Goal: Task Accomplishment & Management: Manage account settings

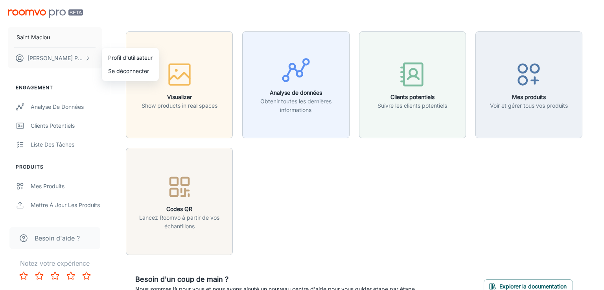
click at [65, 186] on div at bounding box center [302, 145] width 604 height 290
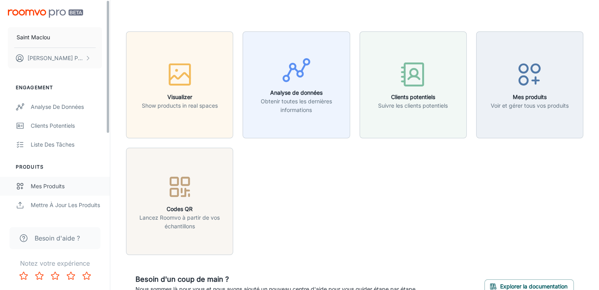
click at [57, 183] on div "Mes produits" at bounding box center [66, 186] width 71 height 9
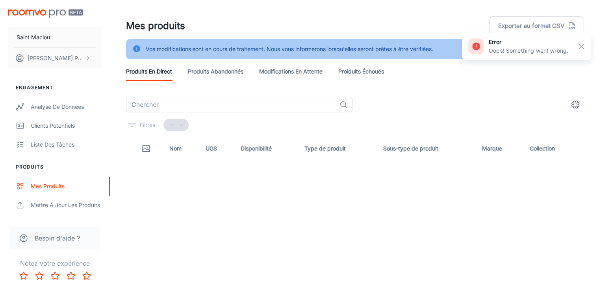
click at [187, 119] on button "--" at bounding box center [175, 125] width 25 height 13
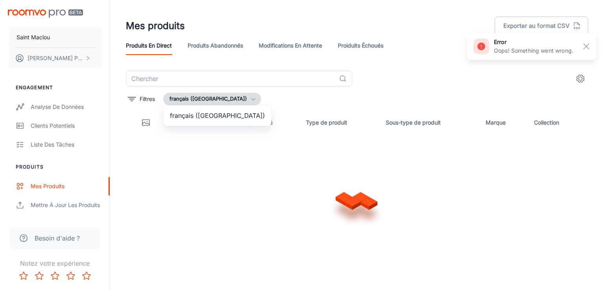
click at [176, 81] on div at bounding box center [302, 145] width 604 height 290
click at [177, 78] on div at bounding box center [302, 145] width 604 height 290
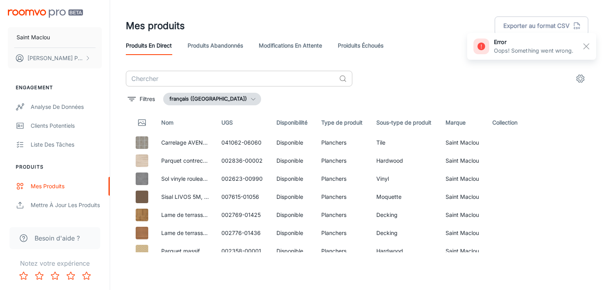
click at [166, 78] on input "text" at bounding box center [231, 79] width 210 height 16
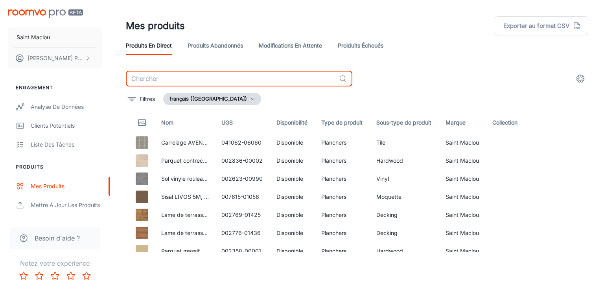
paste input "003026-00060"
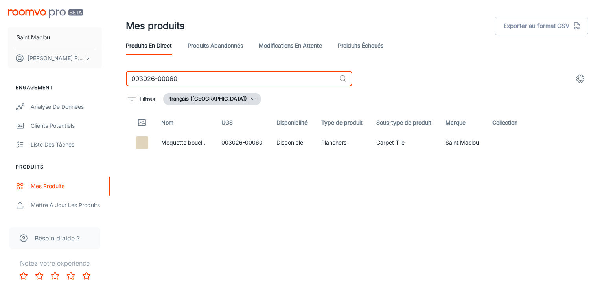
type input "003026-00060"
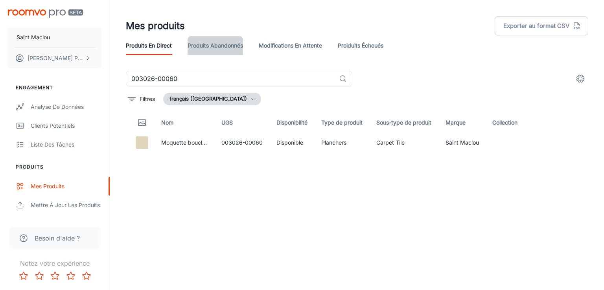
click at [207, 46] on link "Produits abandonnés" at bounding box center [215, 45] width 55 height 19
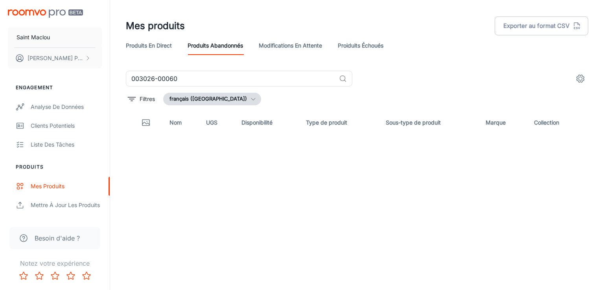
click at [275, 43] on link "Modifications en attente" at bounding box center [290, 45] width 63 height 19
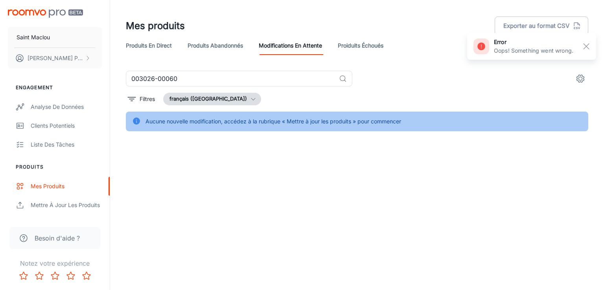
click at [368, 46] on link "Proiduits Échoués" at bounding box center [361, 45] width 46 height 19
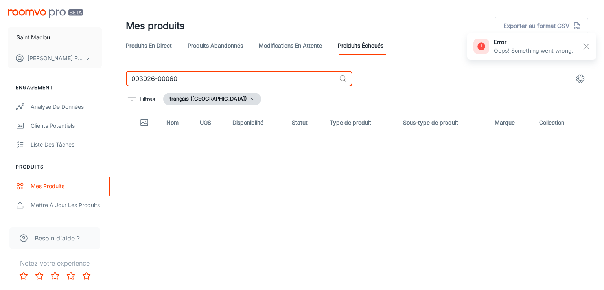
click at [196, 78] on input "003026-00060" at bounding box center [231, 79] width 210 height 16
drag, startPoint x: 176, startPoint y: 78, endPoint x: 109, endPoint y: 70, distance: 68.1
click at [109, 70] on div "[PERSON_NAME] Engagement Analyse de données Clients potentiels Liste des tâches…" at bounding box center [302, 142] width 604 height 284
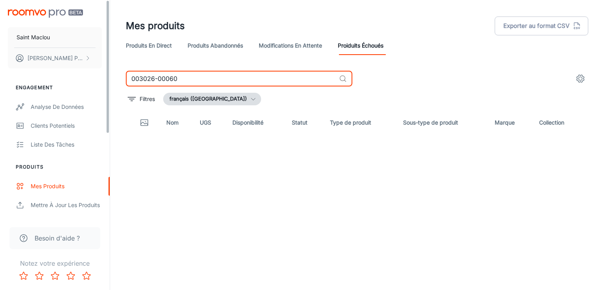
click at [107, 70] on div "[PERSON_NAME] Engagement Analyse de données Clients potentiels Liste des tâches…" at bounding box center [55, 109] width 110 height 218
click at [291, 44] on link "Modifications en attente" at bounding box center [290, 45] width 63 height 19
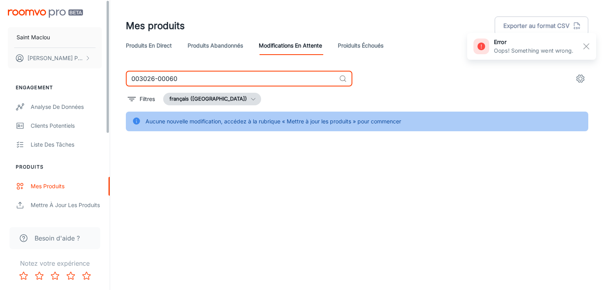
drag, startPoint x: 127, startPoint y: 77, endPoint x: 104, endPoint y: 74, distance: 23.7
click at [104, 74] on div "[PERSON_NAME] Engagement Analyse de données Clients potentiels Liste des tâches…" at bounding box center [302, 81] width 604 height 163
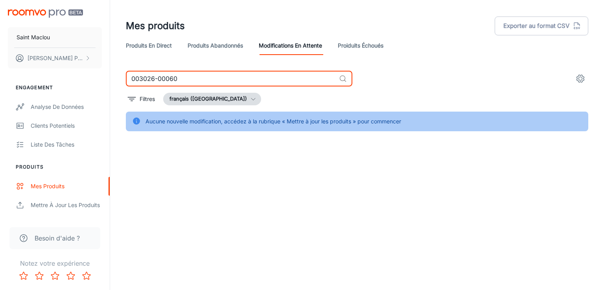
click at [222, 44] on link "Produits abandonnés" at bounding box center [215, 45] width 55 height 19
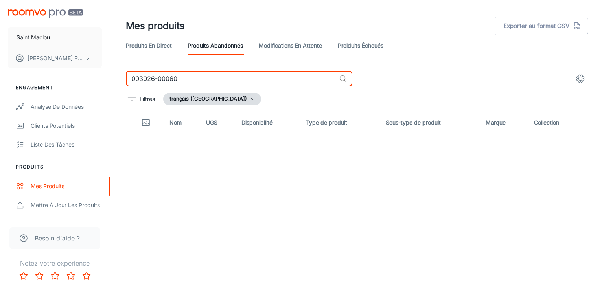
drag, startPoint x: 216, startPoint y: 78, endPoint x: 123, endPoint y: 72, distance: 92.6
click at [123, 72] on div "003026-00060 ​ Filtres français ([GEOGRAPHIC_DATA]) Nom UGS Disponibilité Type …" at bounding box center [357, 162] width 482 height 182
click at [288, 43] on link "Modifications en attente" at bounding box center [290, 45] width 63 height 19
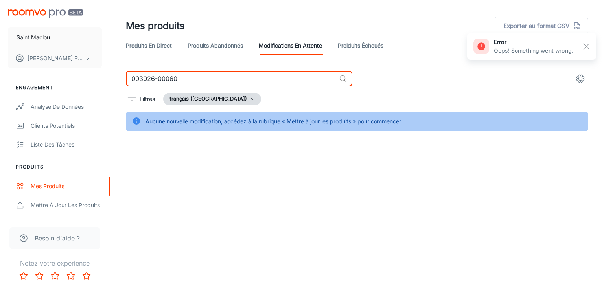
click at [189, 78] on input "003026-00060" at bounding box center [231, 79] width 210 height 16
drag, startPoint x: 203, startPoint y: 78, endPoint x: 105, endPoint y: 78, distance: 98.4
click at [105, 78] on div "[PERSON_NAME] Engagement Analyse de données Clients potentiels Liste des tâches…" at bounding box center [302, 81] width 604 height 163
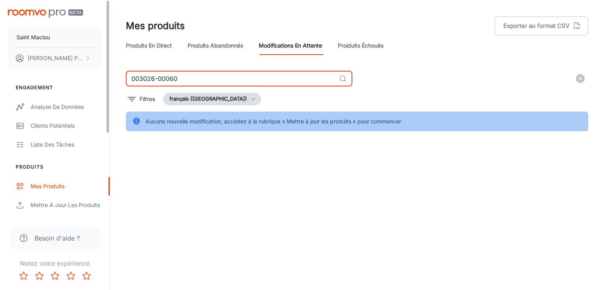
click at [143, 46] on link "Produits en direct" at bounding box center [149, 45] width 46 height 19
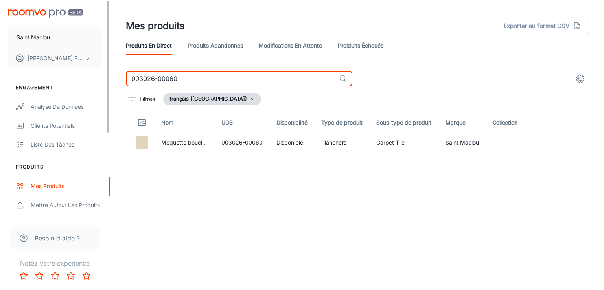
drag, startPoint x: 184, startPoint y: 80, endPoint x: 102, endPoint y: 72, distance: 83.0
click at [102, 72] on div "[PERSON_NAME] Engagement Analyse de données Clients potentiels Liste des tâches…" at bounding box center [302, 142] width 604 height 284
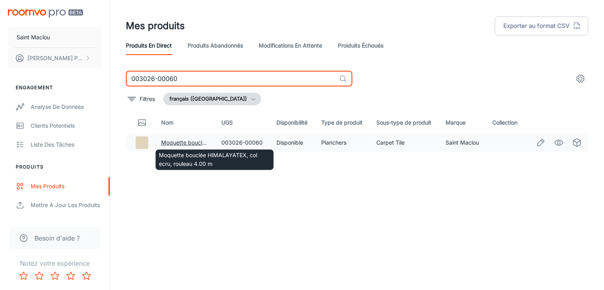
click at [177, 142] on link "Moquette bouclée HIMALAYATEX, col ecru, rouleau 4.00 m" at bounding box center [237, 142] width 153 height 7
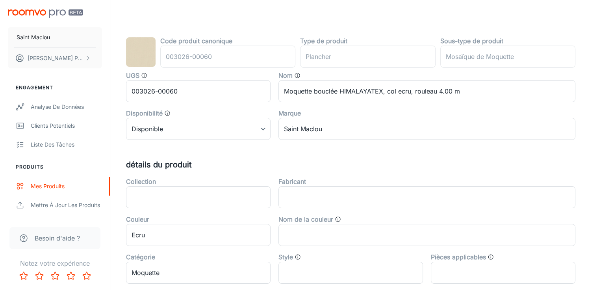
scroll to position [17, 0]
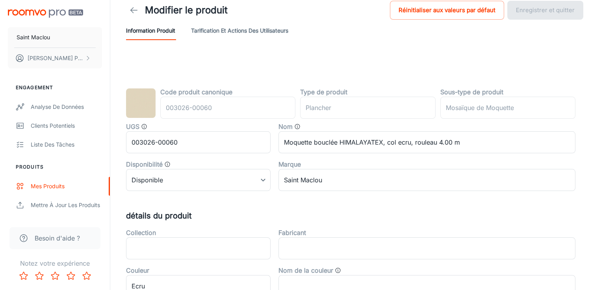
click at [135, 10] on line at bounding box center [134, 10] width 7 height 0
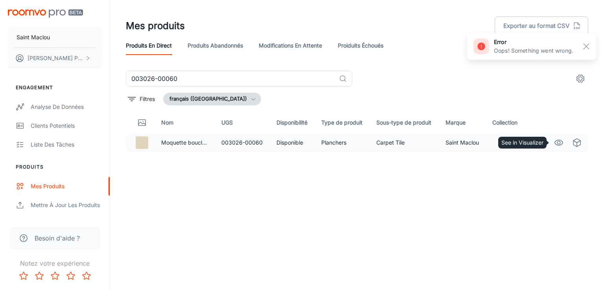
click at [556, 144] on icon "See in Visualizer" at bounding box center [558, 142] width 9 height 9
